Goal: Use online tool/utility: Utilize a website feature to perform a specific function

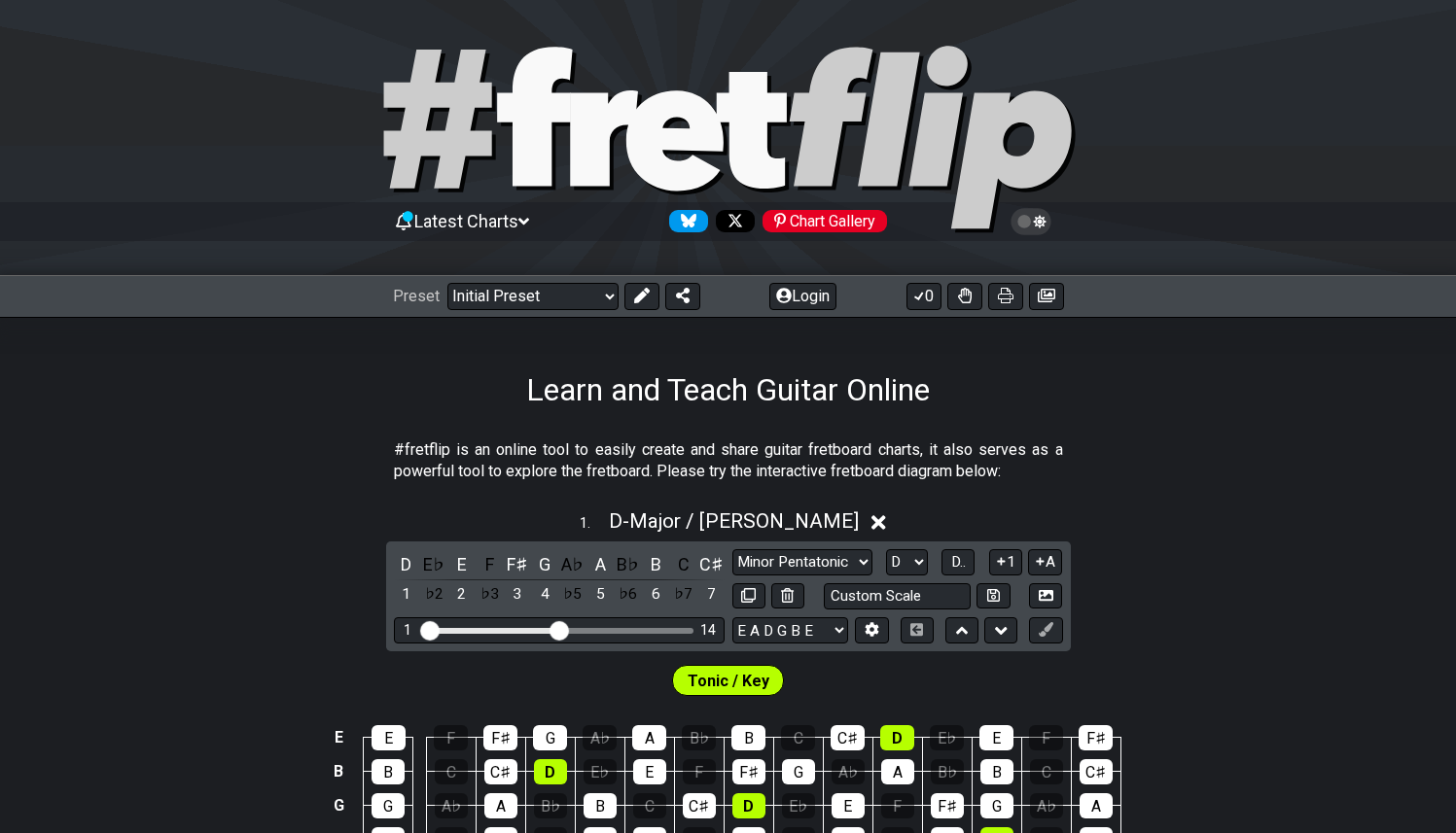
select select "Major / [PERSON_NAME]"
select select "D"
select select "Minor / Aeolian"
select select "D"
select select "Major / [PERSON_NAME]"
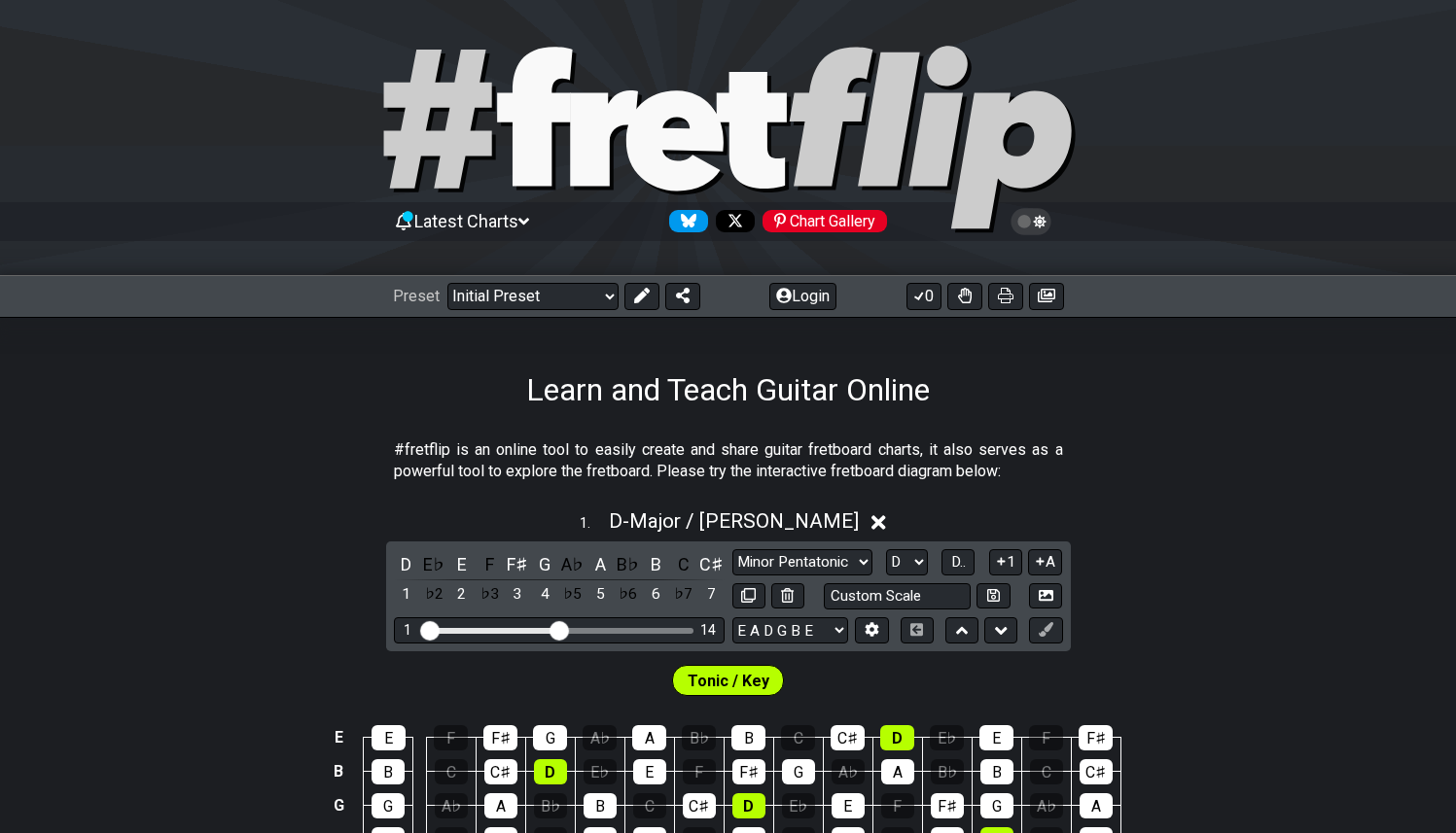
select select "G"
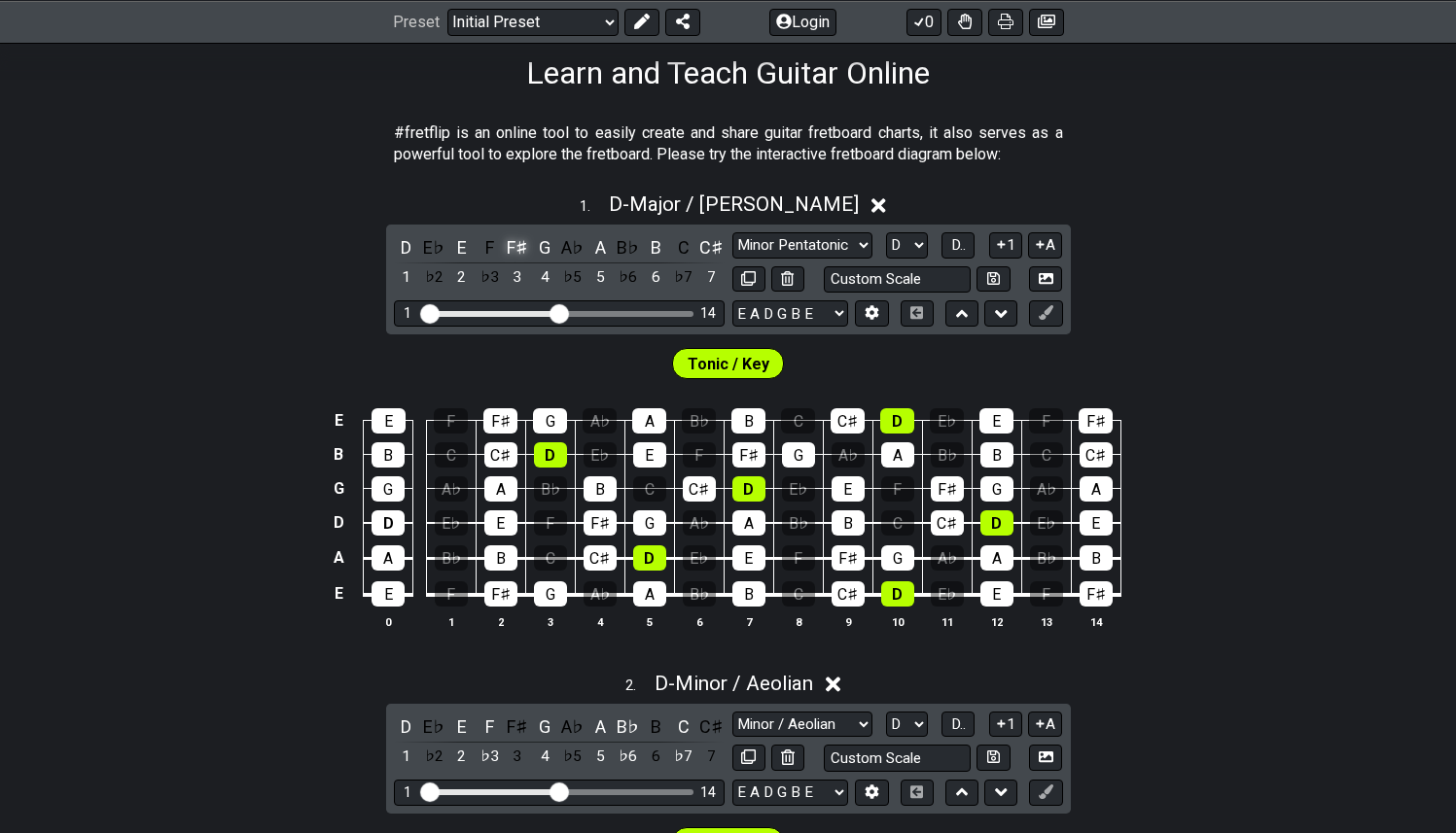
click at [518, 241] on div "F♯" at bounding box center [518, 247] width 25 height 26
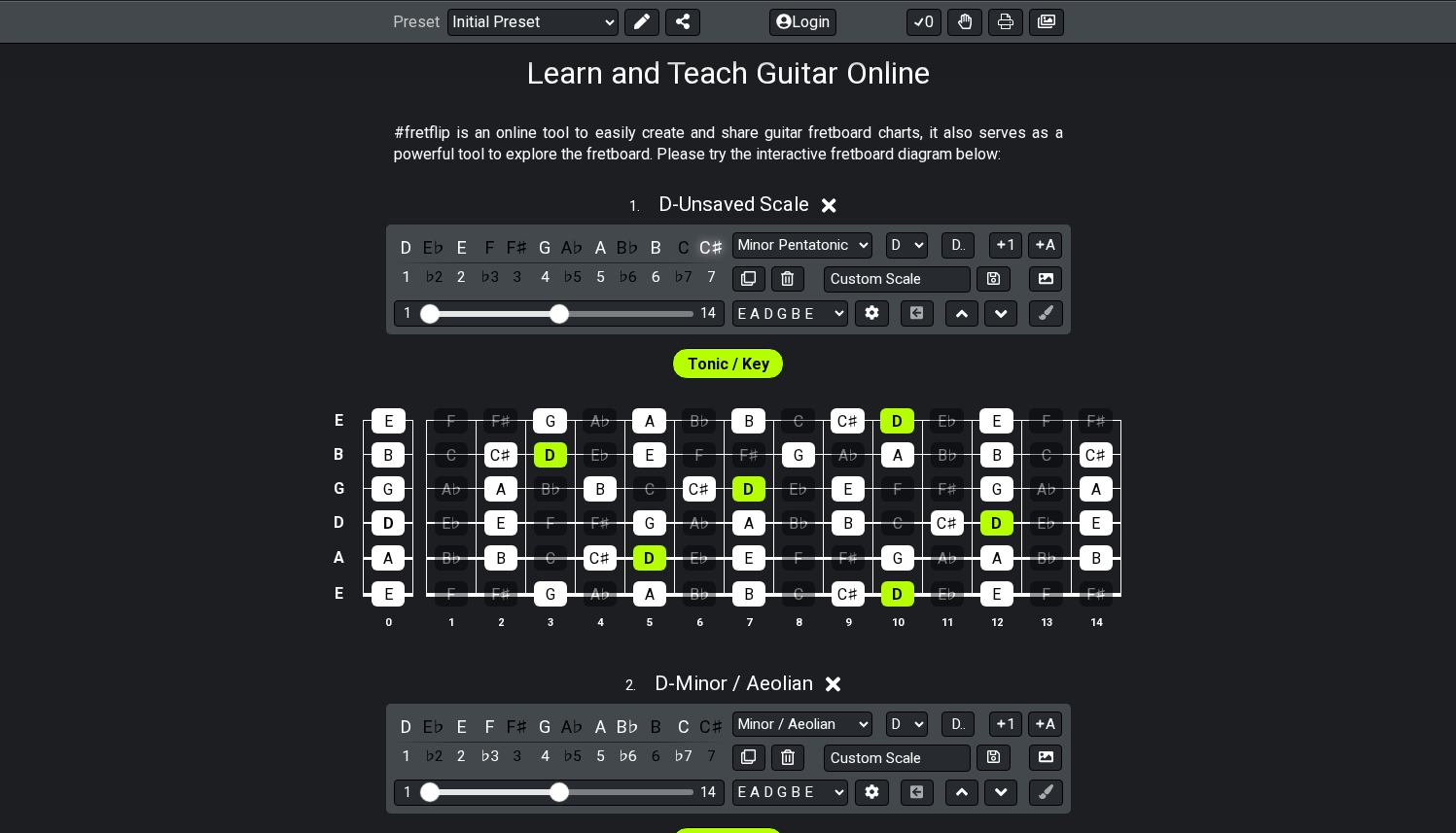
click at [717, 243] on div "C♯" at bounding box center [711, 247] width 25 height 26
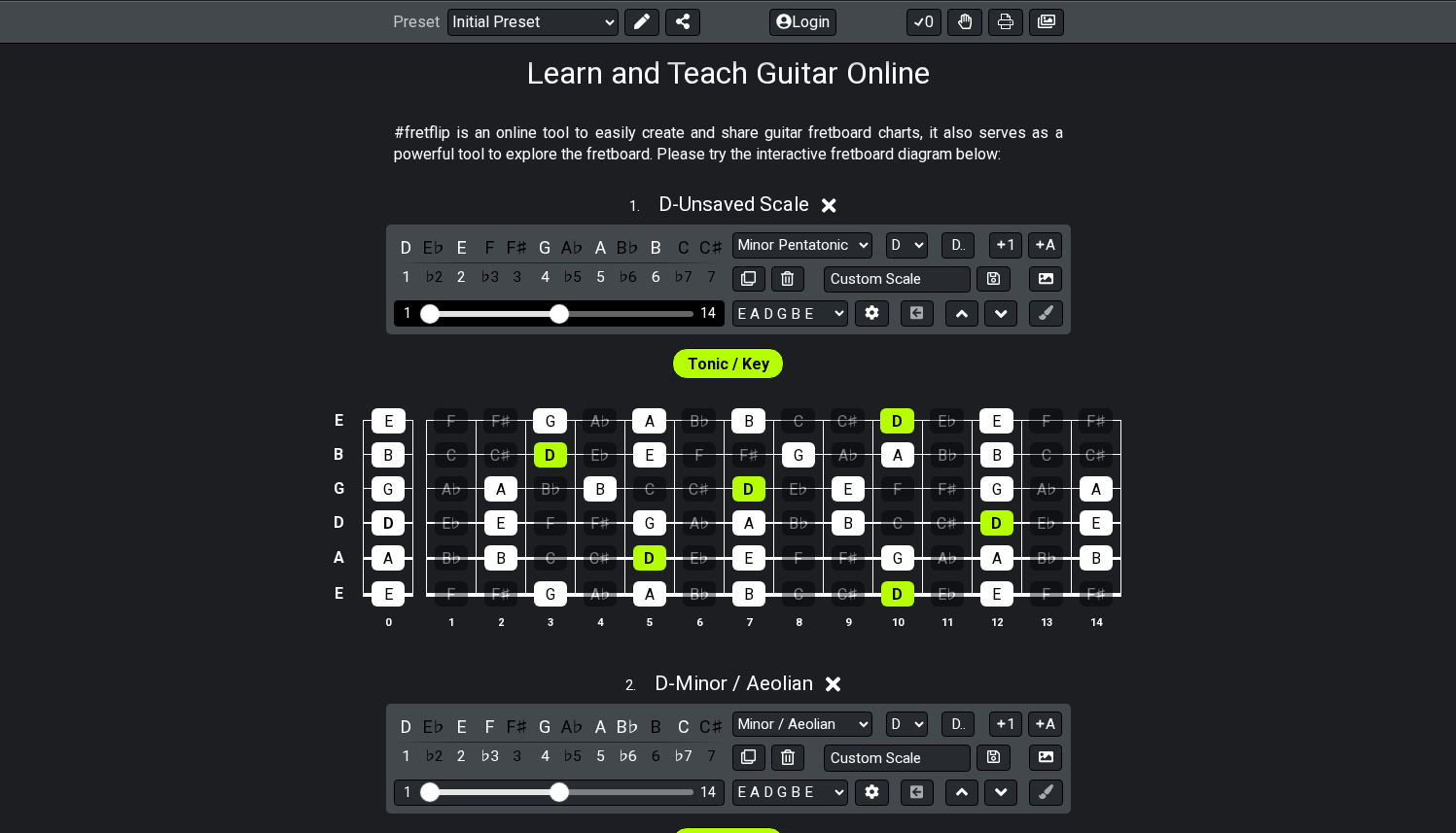
click at [440, 304] on div "1 14" at bounding box center [559, 313] width 331 height 26
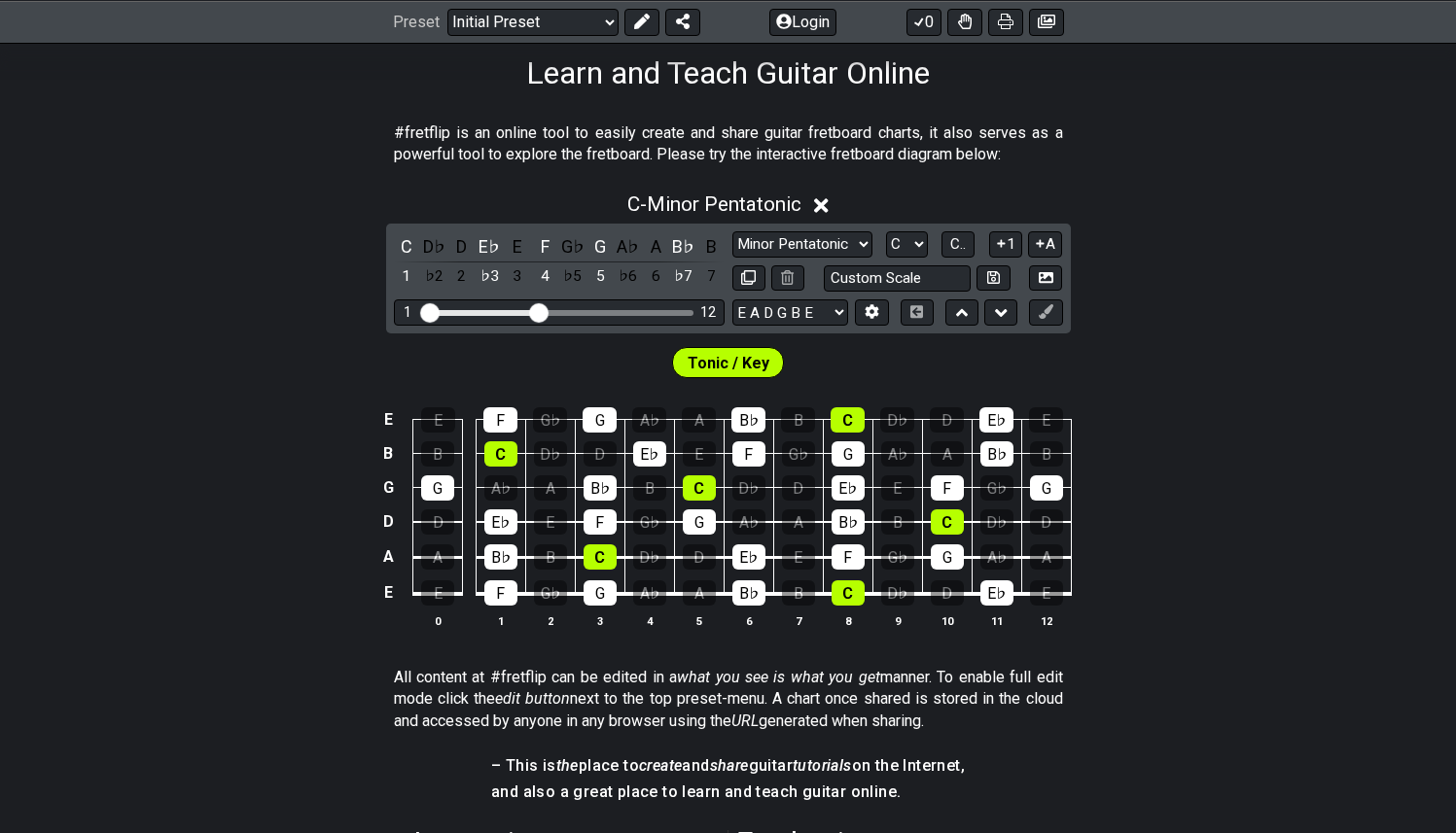
scroll to position [313, 0]
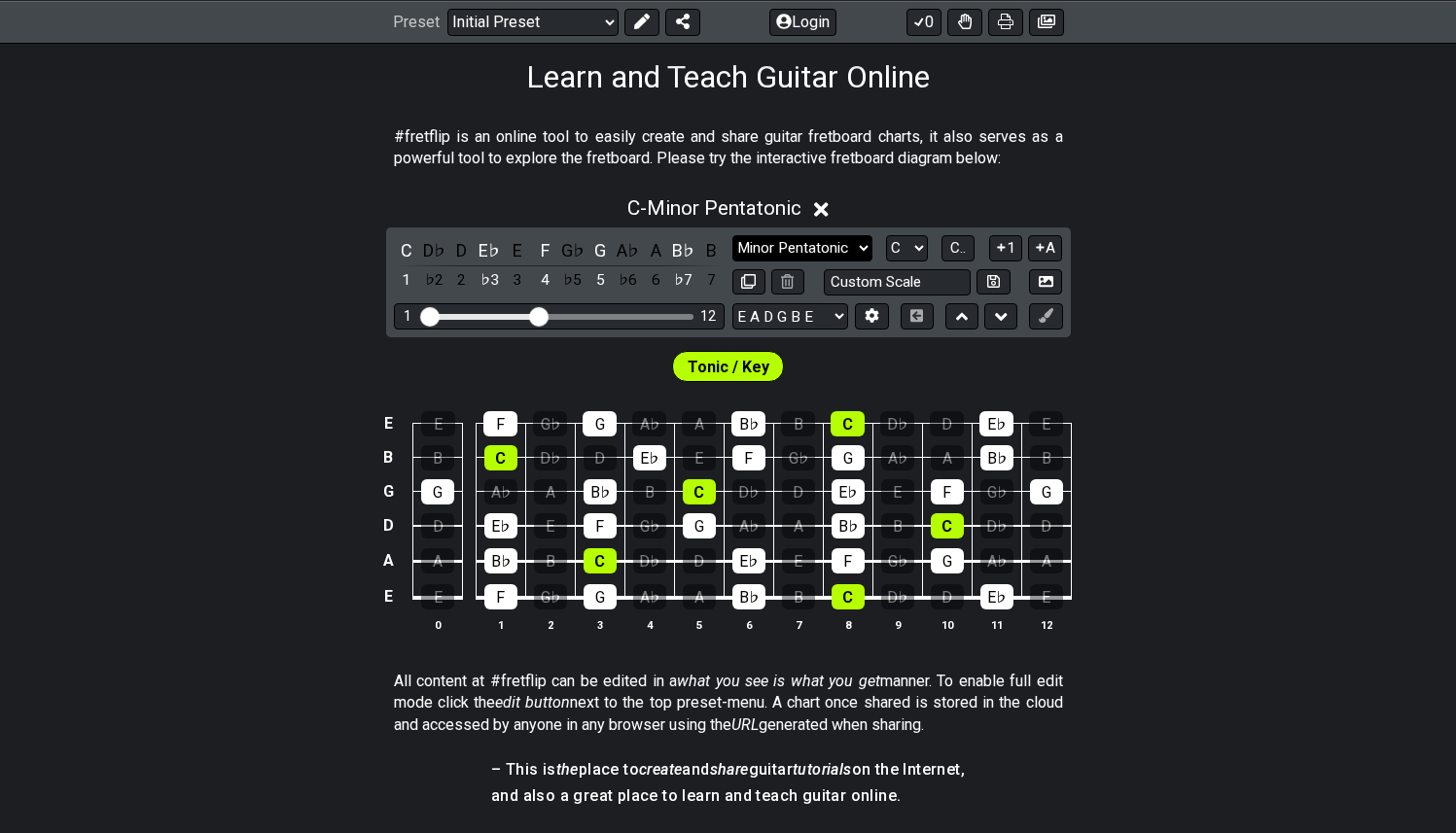
click at [854, 237] on select "Minor Pentatonic Click to edit Minor Pentatonic Major Pentatonic Minor Blues Ma…" at bounding box center [802, 248] width 140 height 26
click at [732, 235] on select "Minor Pentatonic Click to edit Minor Pentatonic Major Pentatonic Minor Blues Ma…" at bounding box center [802, 248] width 140 height 26
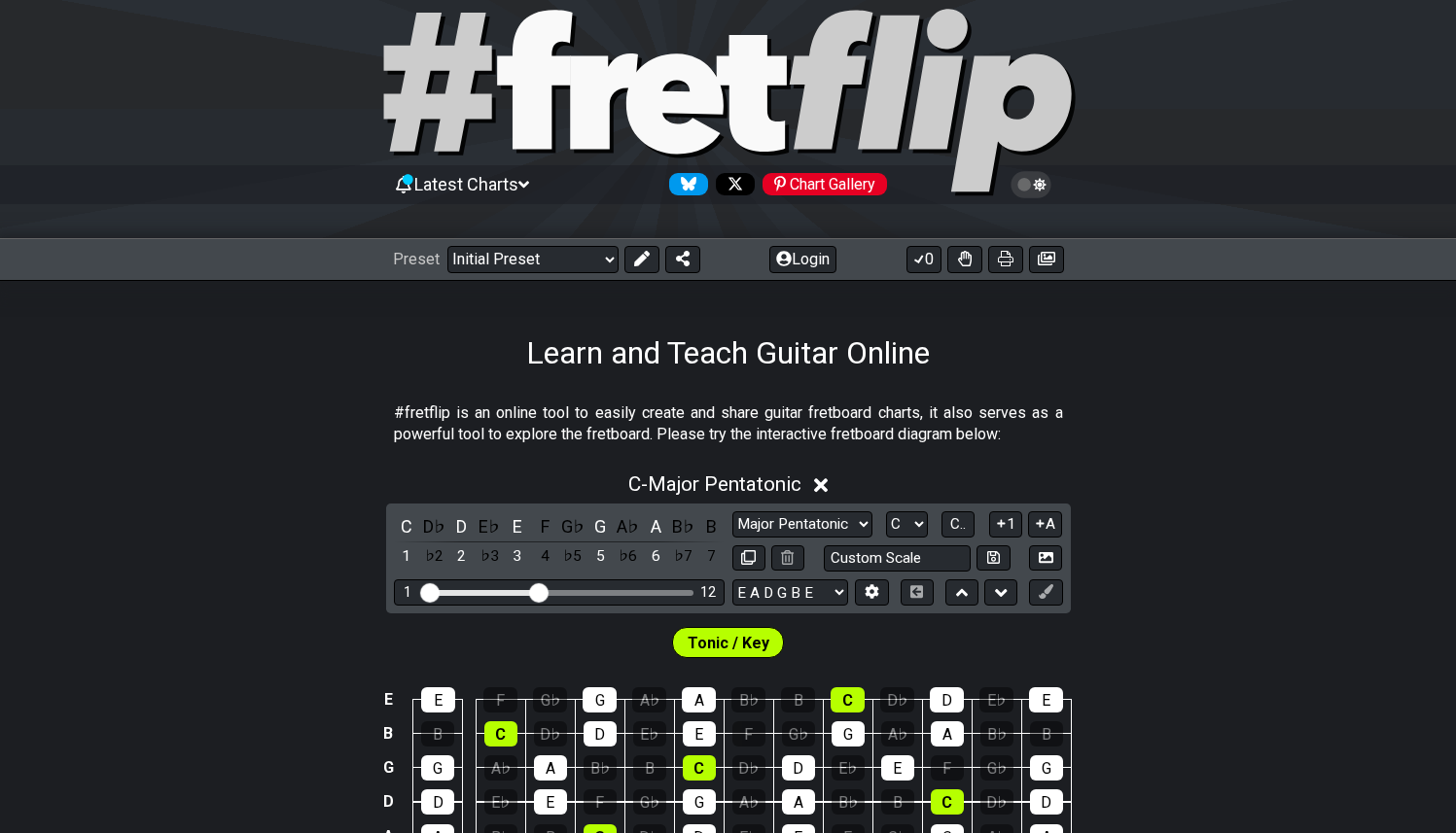
scroll to position [43, 0]
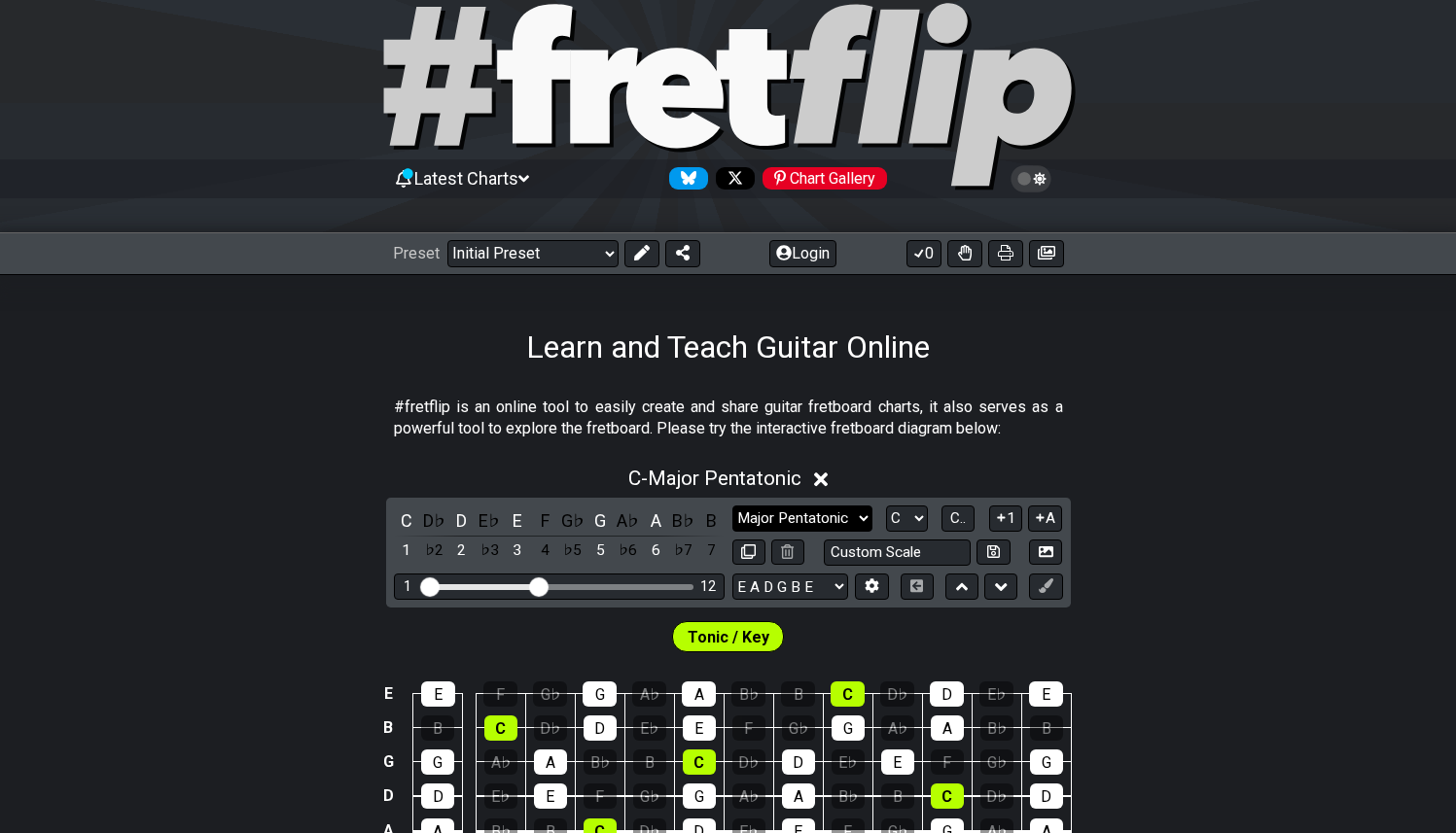
click at [841, 519] on select "Minor Pentatonic Click to edit Minor Pentatonic Major Pentatonic Minor Blues Ma…" at bounding box center [802, 519] width 140 height 26
click at [732, 506] on select "Minor Pentatonic Click to edit Minor Pentatonic Major Pentatonic Minor Blues Ma…" at bounding box center [802, 519] width 140 height 26
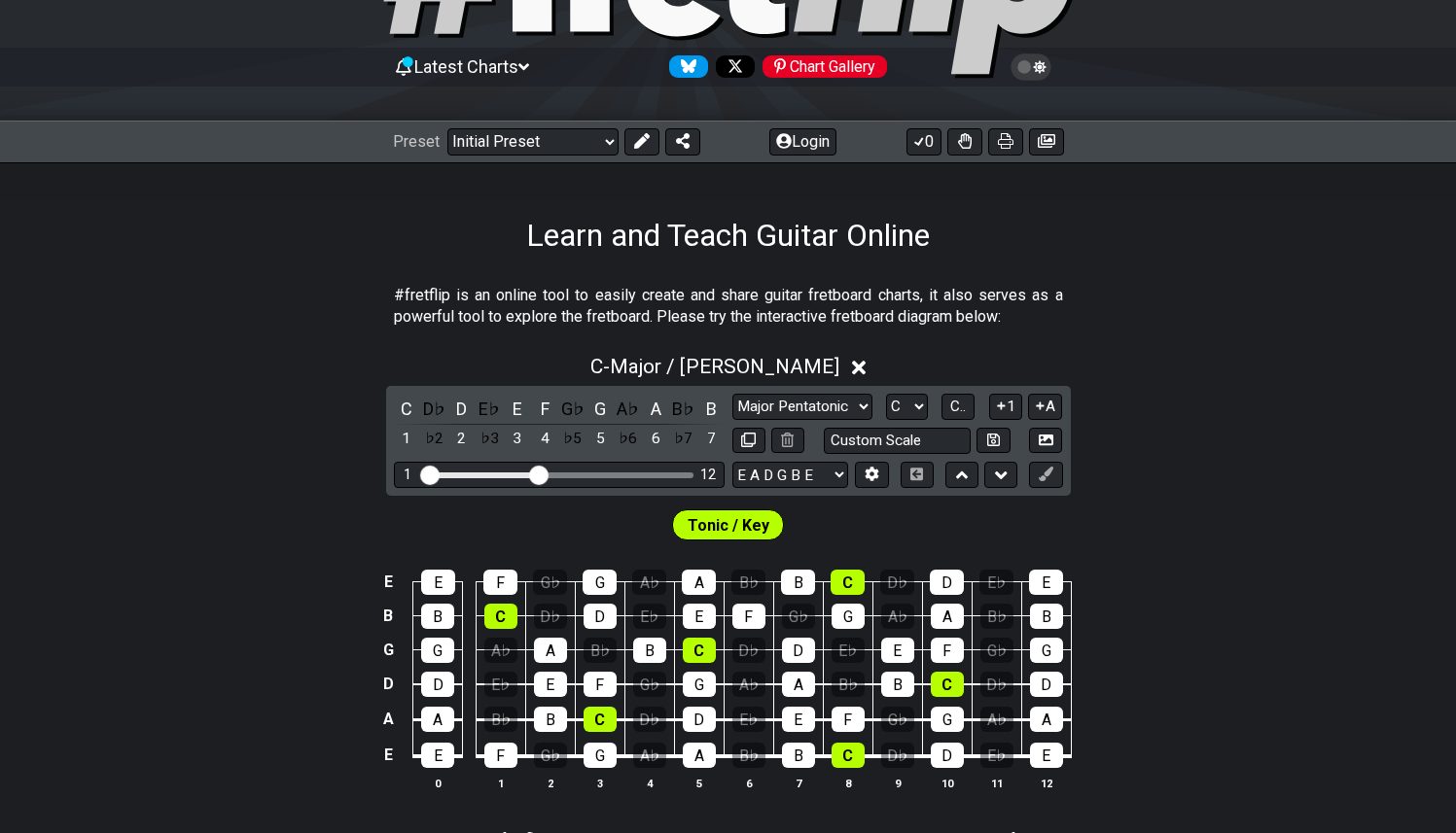
scroll to position [11, 0]
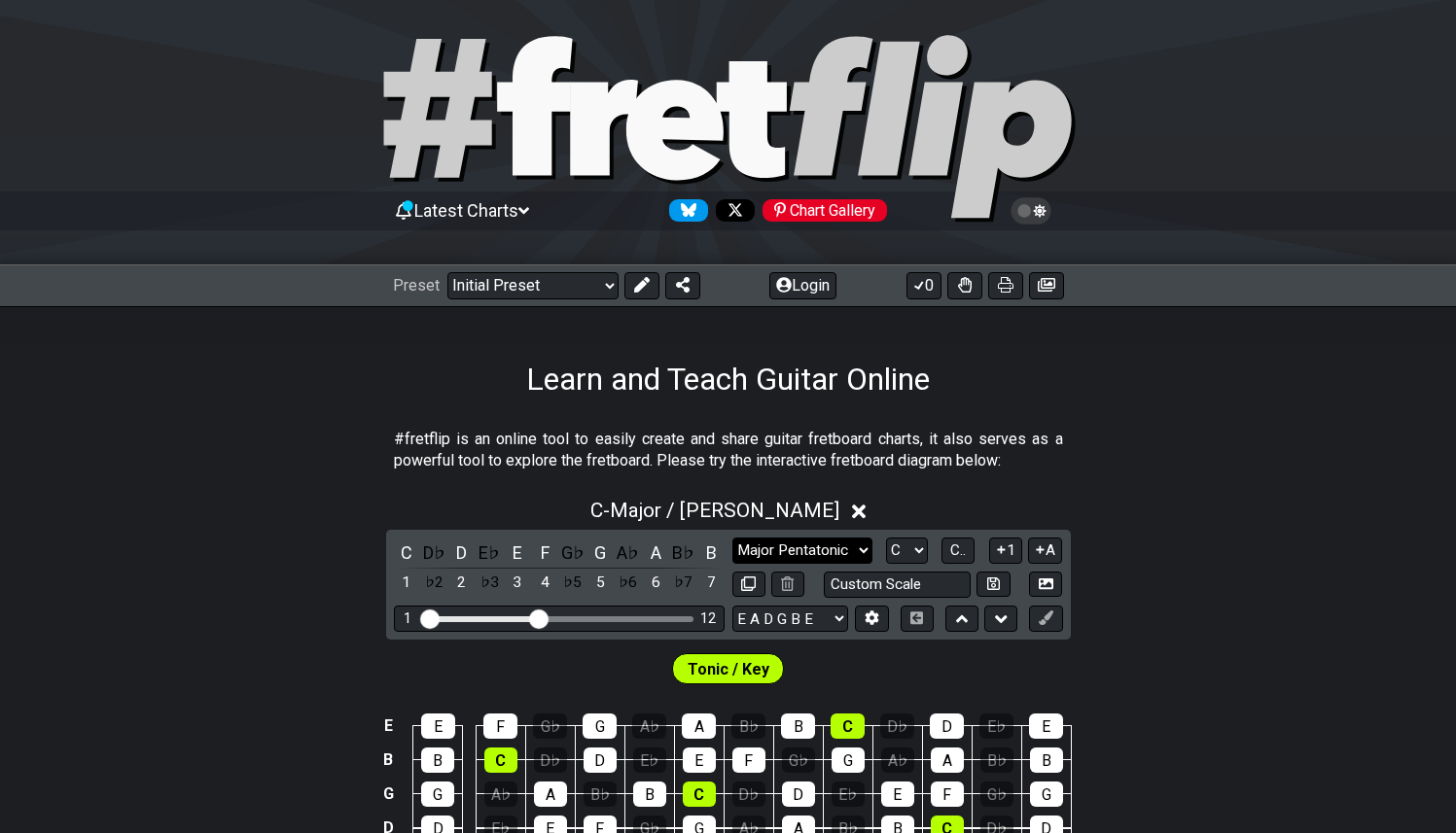
click at [843, 550] on select "Minor Pentatonic Click to edit Minor Pentatonic Major Pentatonic Minor Blues Ma…" at bounding box center [802, 550] width 140 height 26
select select "Minor / Aeolian"
click at [732, 537] on select "Minor Pentatonic Click to edit Minor Pentatonic Major Pentatonic Minor Blues Ma…" at bounding box center [802, 550] width 140 height 26
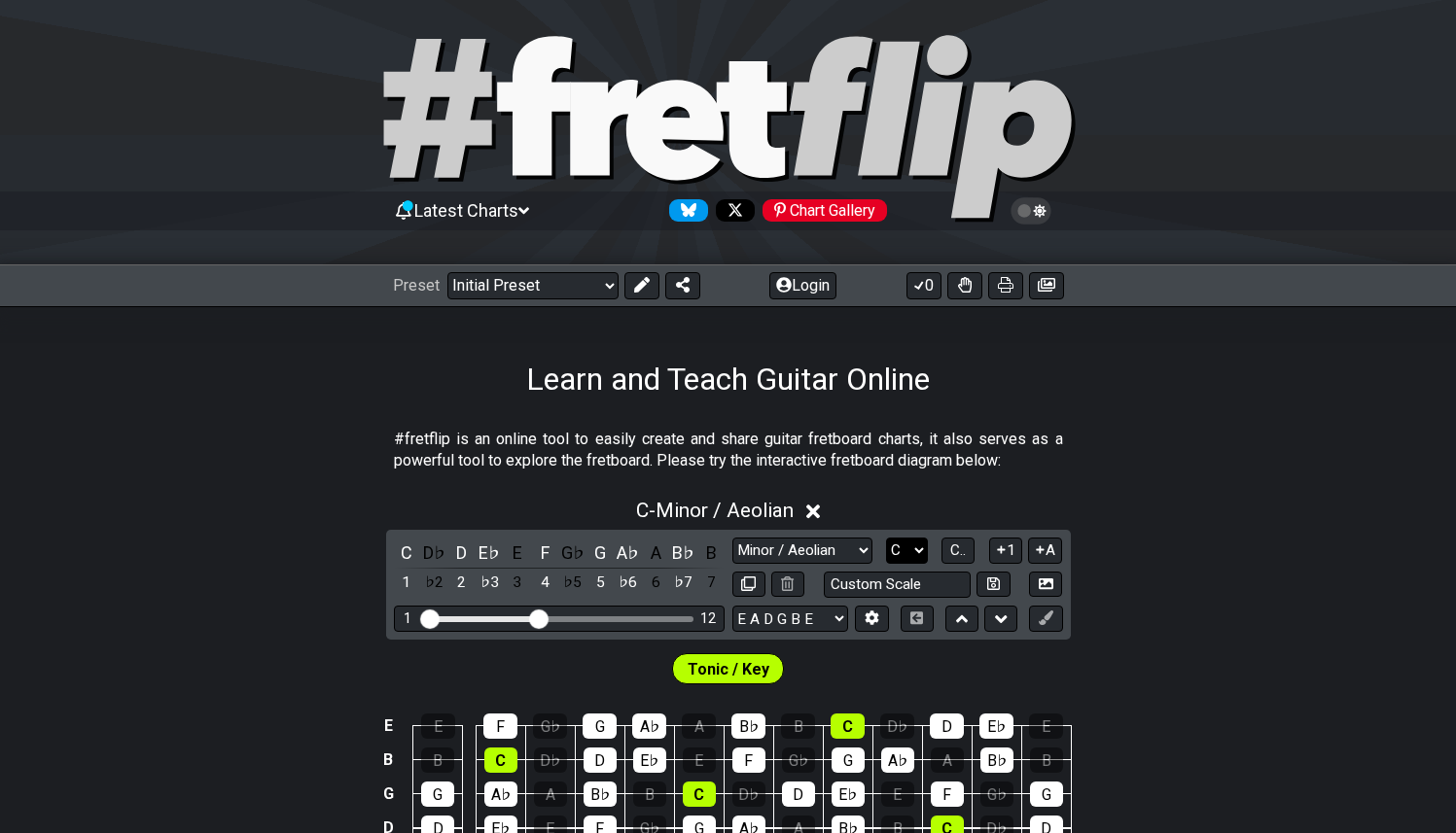
click at [914, 545] on select "A♭ A A♯ B♭ B C C♯ D♭ D D♯ E♭ E F F♯ G♭ G G♯" at bounding box center [907, 550] width 42 height 26
select select "E"
click at [886, 537] on select "A♭ A A♯ B♭ B C C♯ D♭ D D♯ E♭ E F F♯ G♭ G G♯" at bounding box center [907, 550] width 42 height 26
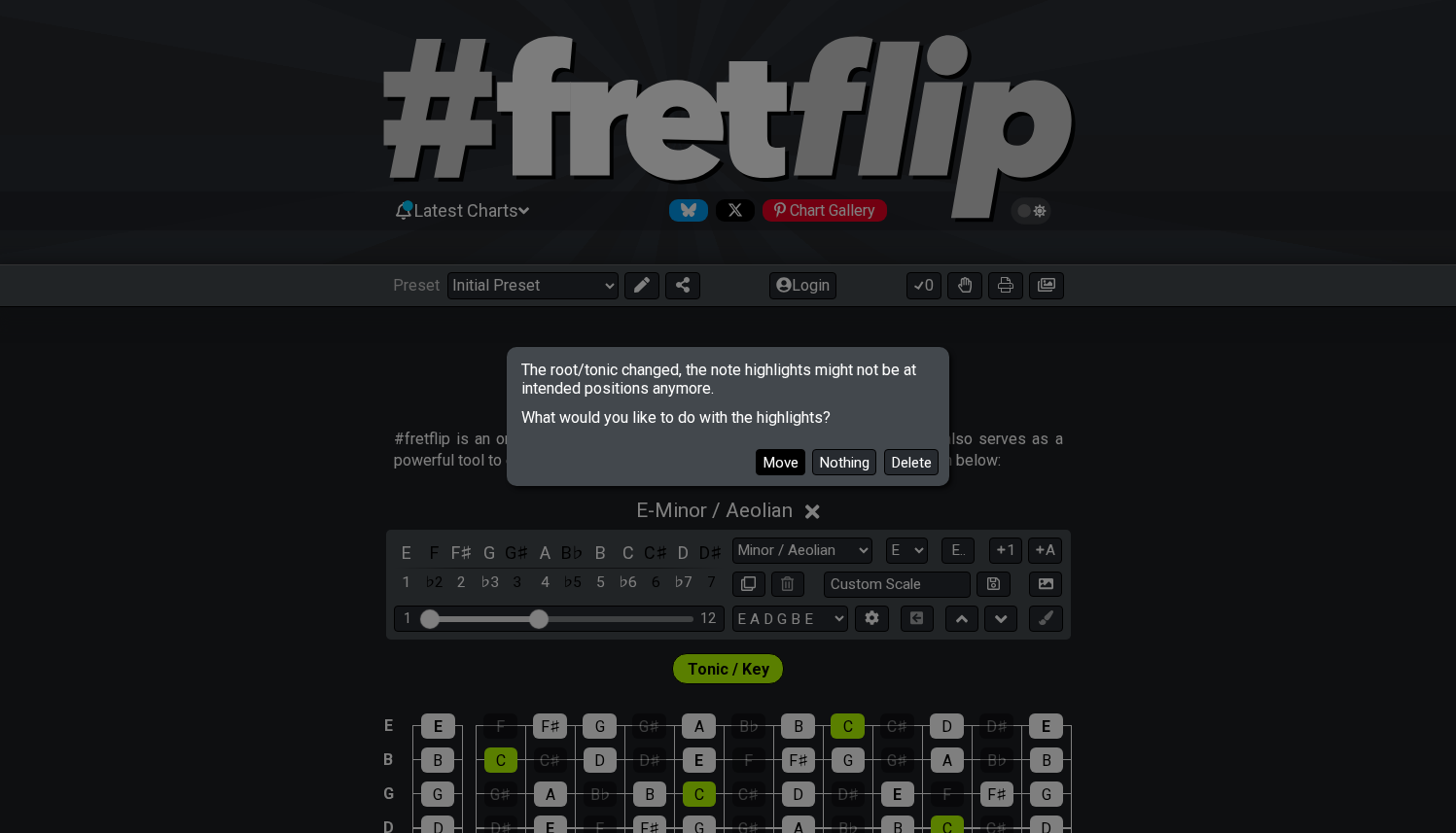
click at [786, 461] on button "Move" at bounding box center [780, 462] width 50 height 26
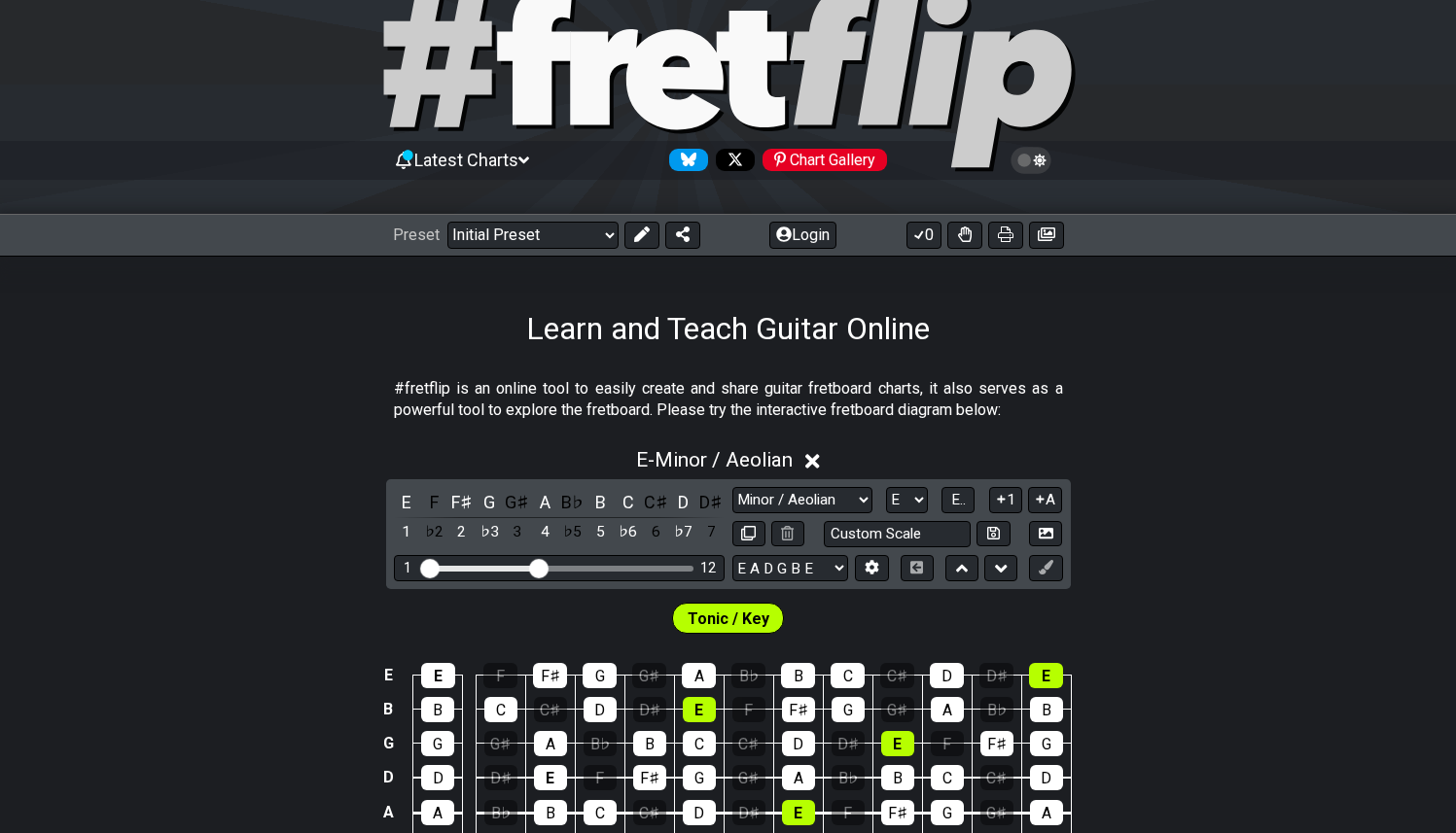
scroll to position [0, 0]
